Goal: Information Seeking & Learning: Check status

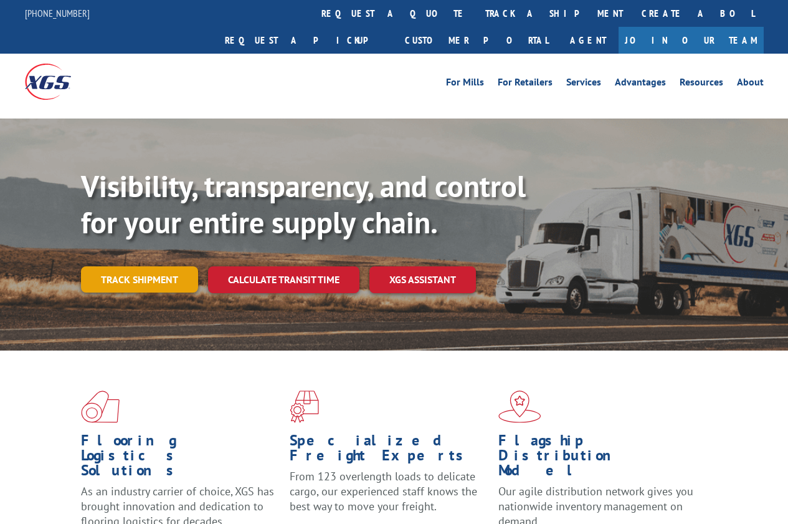
click at [157, 266] on link "Track shipment" at bounding box center [139, 279] width 117 height 26
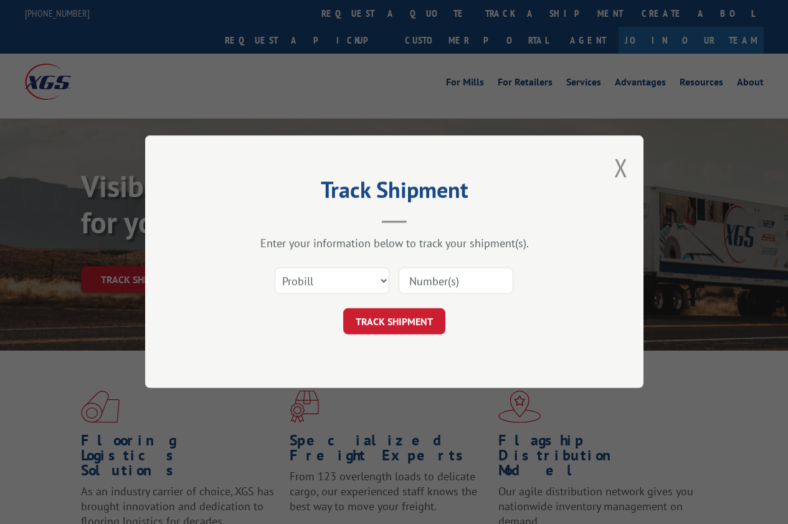
click at [433, 284] on input at bounding box center [456, 281] width 115 height 26
type input "882311"
click button "TRACK SHIPMENT" at bounding box center [394, 322] width 102 height 26
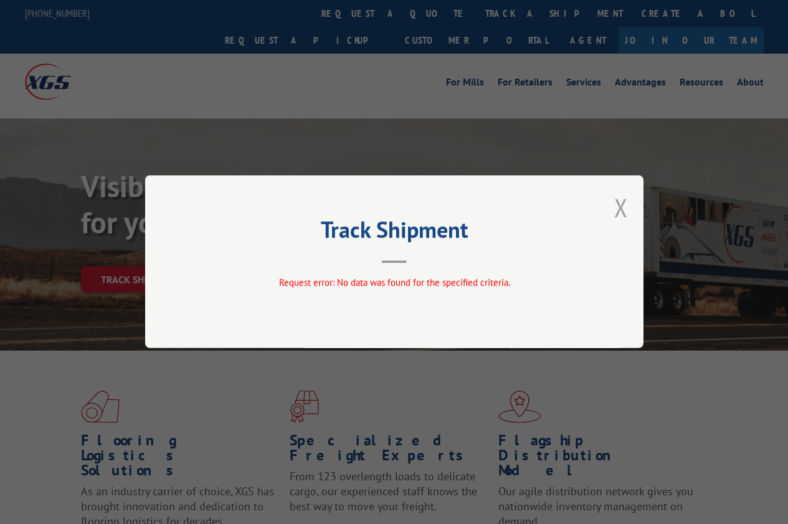
click at [618, 212] on button "Close modal" at bounding box center [622, 207] width 14 height 33
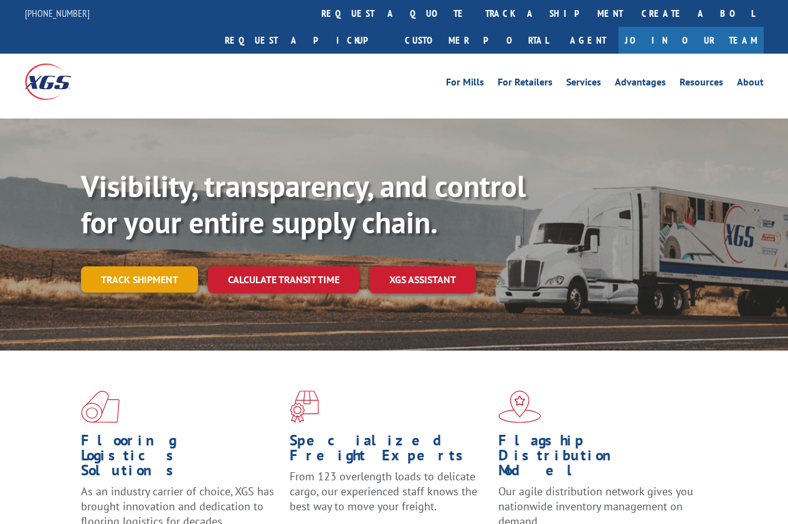
click at [152, 266] on link "Track shipment" at bounding box center [139, 279] width 117 height 26
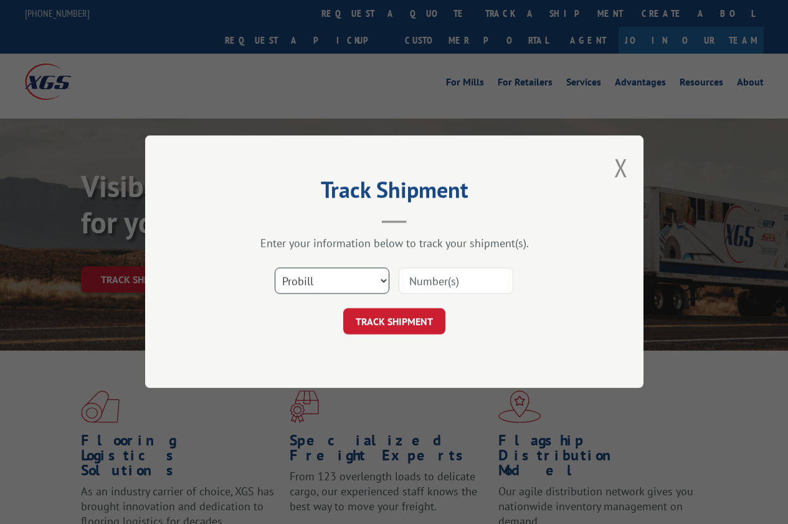
click at [380, 282] on select "Select category... Probill BOL PO" at bounding box center [332, 281] width 115 height 26
select select "bol"
click at [275, 268] on select "Select category... Probill BOL PO" at bounding box center [332, 281] width 115 height 26
click at [434, 284] on input at bounding box center [456, 281] width 115 height 26
type input "882311"
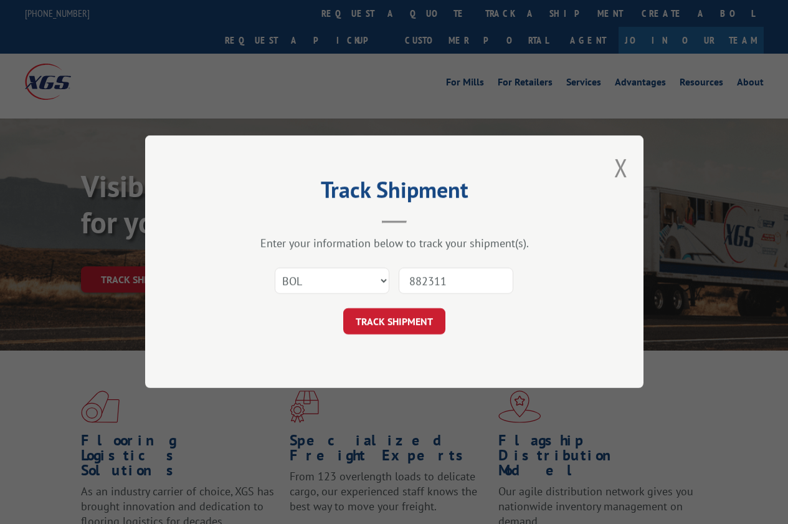
click button "TRACK SHIPMENT" at bounding box center [394, 322] width 102 height 26
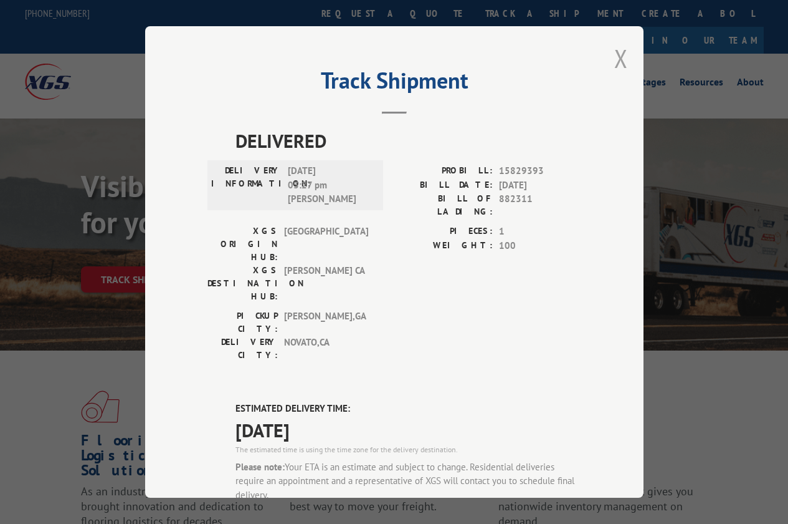
click at [620, 53] on button "Close modal" at bounding box center [622, 58] width 14 height 33
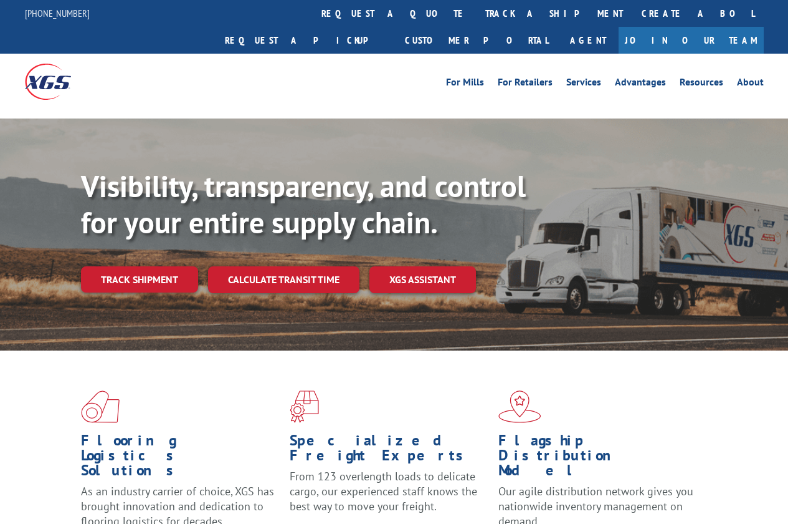
click at [79, 17] on div "[PHONE_NUMBER]" at bounding box center [65, 14] width 80 height 16
click at [65, 14] on link "[PHONE_NUMBER]" at bounding box center [57, 13] width 65 height 12
click at [146, 266] on link "Track shipment" at bounding box center [139, 279] width 117 height 26
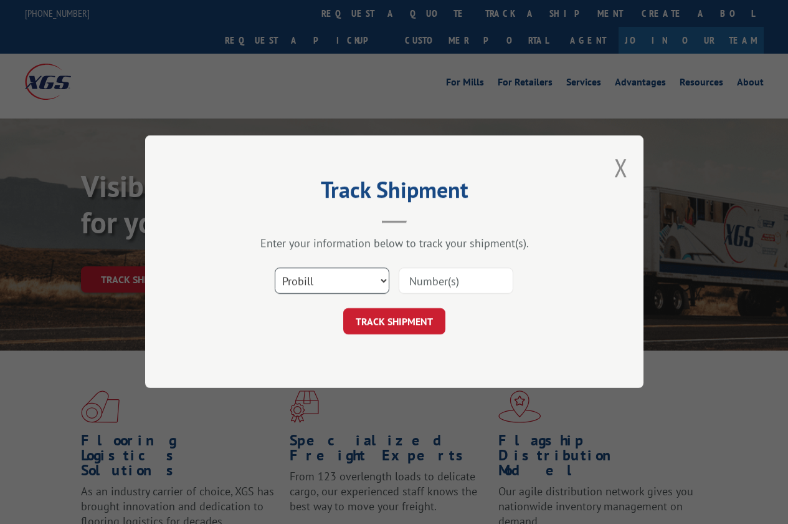
click at [327, 286] on select "Select category... Probill BOL PO" at bounding box center [332, 281] width 115 height 26
select select "bol"
click at [275, 268] on select "Select category... Probill BOL PO" at bounding box center [332, 281] width 115 height 26
click at [424, 285] on input at bounding box center [456, 281] width 115 height 26
paste input "882311"
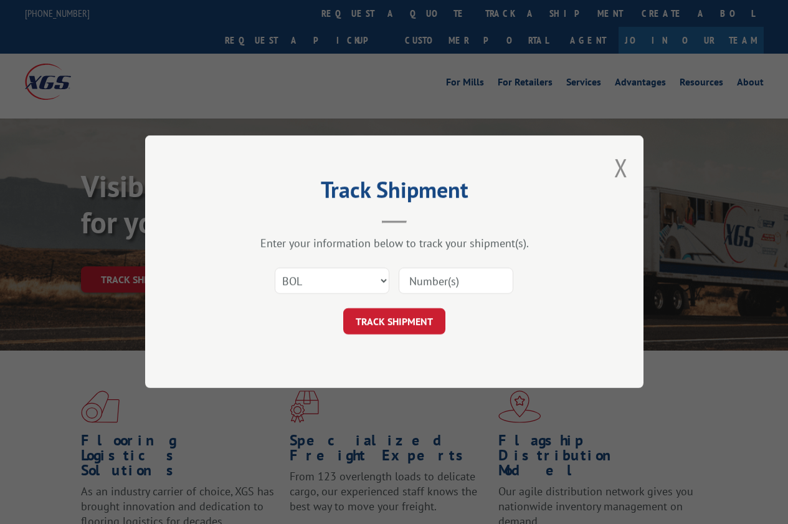
type input "882311"
click button "TRACK SHIPMENT" at bounding box center [394, 322] width 102 height 26
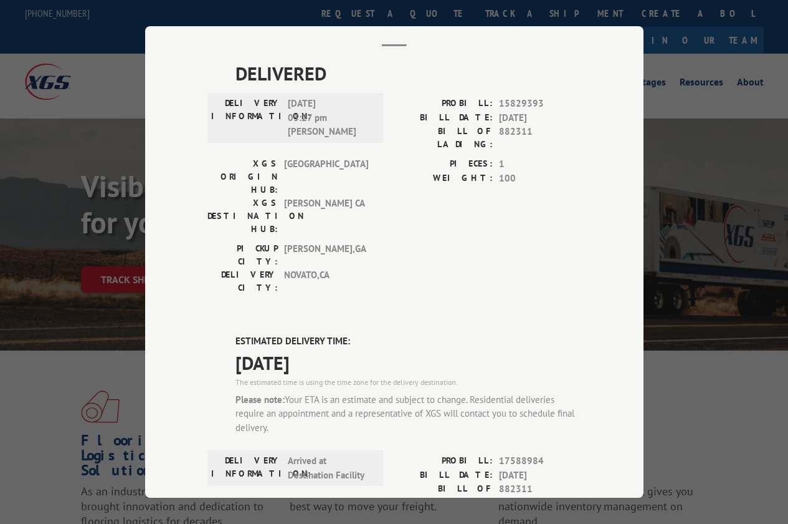
scroll to position [62, 0]
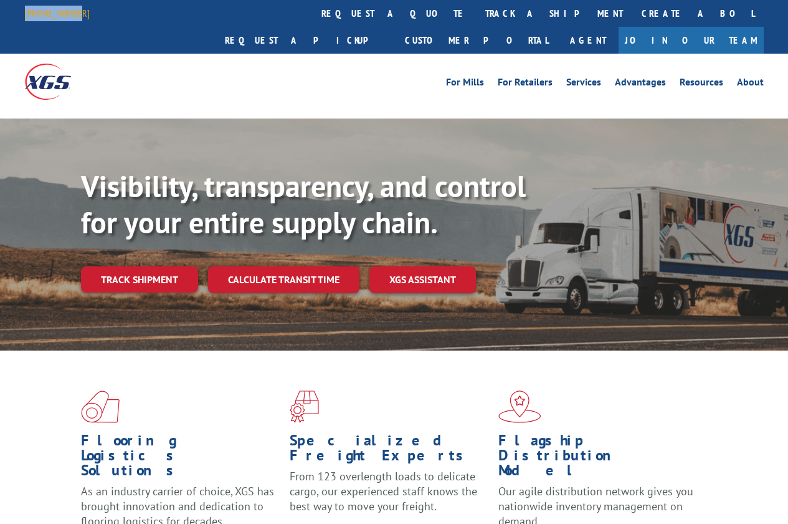
drag, startPoint x: 82, startPoint y: 11, endPoint x: 26, endPoint y: 16, distance: 56.9
click at [26, 16] on div "[PHONE_NUMBER]" at bounding box center [65, 14] width 80 height 16
copy link "[PHONE_NUMBER]"
